Goal: Obtain resource: Obtain resource

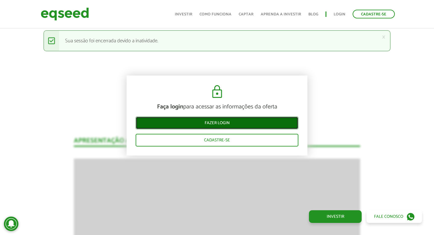
click at [224, 122] on link "Fazer login" at bounding box center [217, 122] width 163 height 13
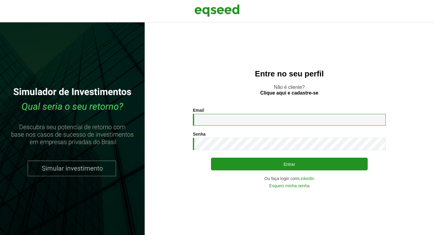
click at [224, 122] on input "Email *" at bounding box center [289, 120] width 193 height 12
click at [217, 120] on input "Email *" at bounding box center [289, 120] width 193 height 12
type input "*"
click at [221, 88] on p "Não é cliente? Clique aqui e cadastre-se" at bounding box center [289, 89] width 265 height 11
click at [222, 118] on input "***" at bounding box center [289, 120] width 193 height 12
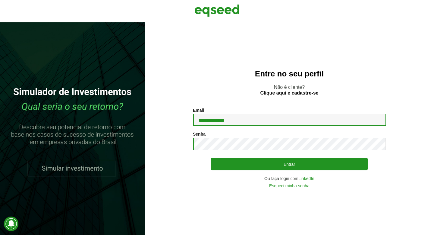
type input "**********"
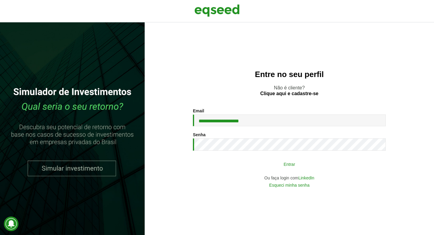
click at [293, 165] on button "Entrar" at bounding box center [289, 163] width 157 height 11
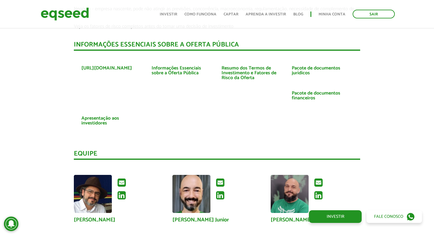
scroll to position [1366, 0]
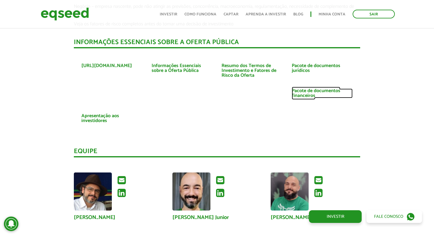
click at [310, 89] on link "Pacote de documentos financeiros" at bounding box center [322, 93] width 61 height 10
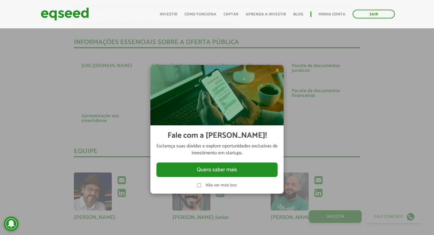
click at [279, 70] on span "×" at bounding box center [278, 69] width 4 height 7
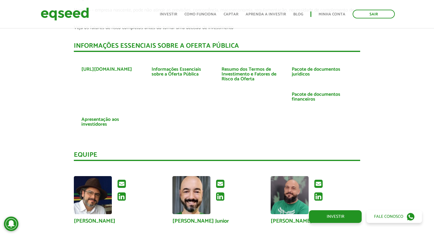
scroll to position [1362, 0]
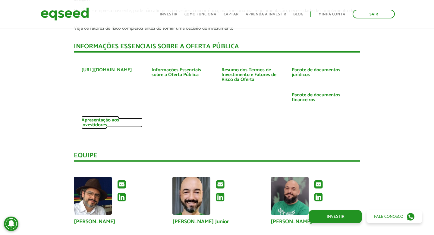
click at [103, 124] on link "Apresentação aos investidores" at bounding box center [111, 123] width 61 height 10
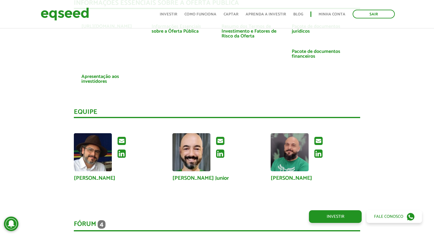
scroll to position [1447, 0]
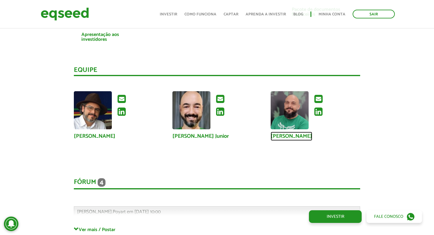
click at [298, 137] on link "[PERSON_NAME]" at bounding box center [292, 135] width 42 height 5
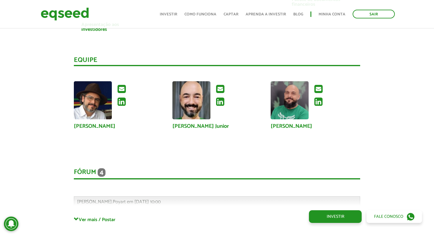
scroll to position [1460, 0]
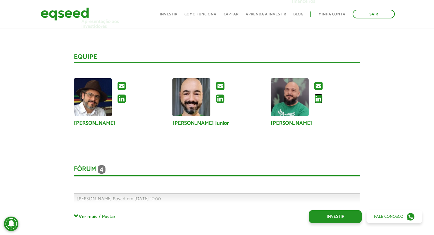
click at [319, 100] on icon at bounding box center [319, 99] width 8 height 10
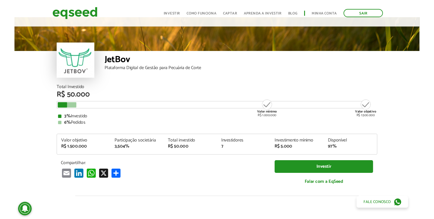
scroll to position [0, 0]
